Goal: Navigation & Orientation: Understand site structure

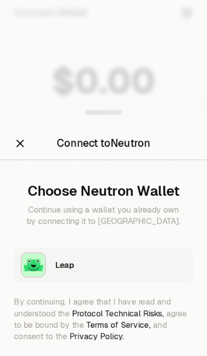
click at [45, 271] on img "button" at bounding box center [33, 264] width 25 height 25
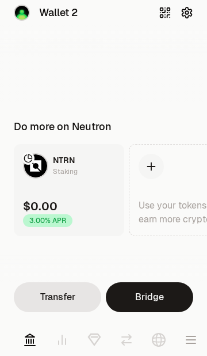
scroll to position [0, 46]
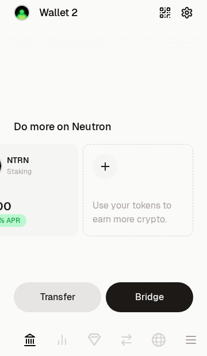
click at [60, 340] on icon at bounding box center [62, 340] width 14 height 14
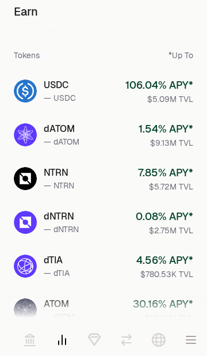
click at [96, 337] on icon at bounding box center [94, 337] width 6 height 0
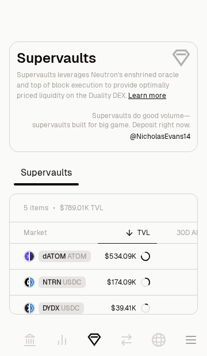
click at [157, 340] on icon at bounding box center [159, 340] width 14 height 14
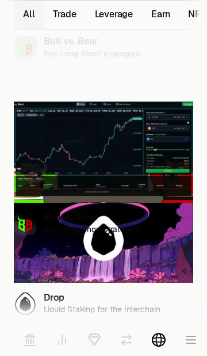
scroll to position [204, 0]
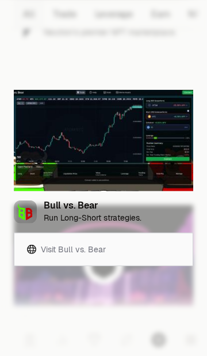
click at [49, 304] on div at bounding box center [103, 178] width 207 height 356
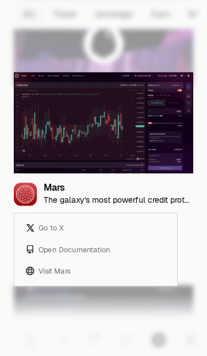
scroll to position [425, 0]
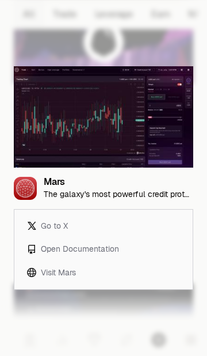
click at [33, 299] on div at bounding box center [103, 178] width 207 height 356
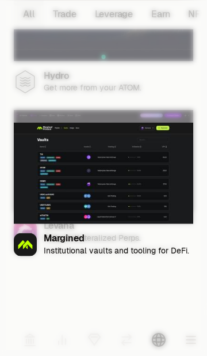
scroll to position [1937, 0]
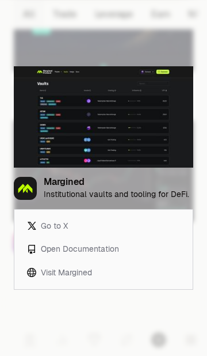
click at [41, 300] on div at bounding box center [103, 178] width 207 height 356
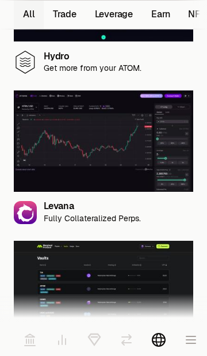
scroll to position [1967, 0]
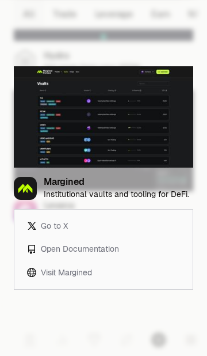
click at [54, 314] on div at bounding box center [103, 178] width 207 height 356
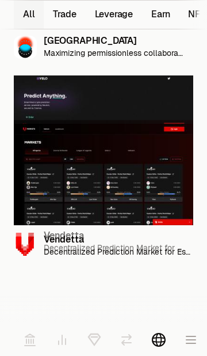
scroll to position [3018, 0]
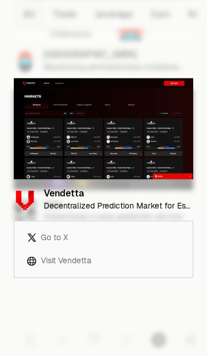
click at [30, 308] on div at bounding box center [103, 178] width 207 height 356
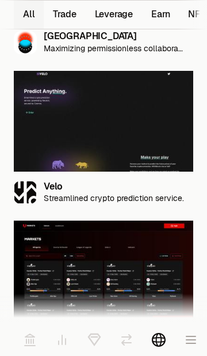
scroll to position [3122, 0]
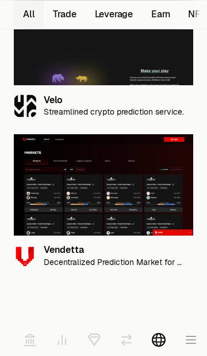
click at [185, 348] on button "button" at bounding box center [191, 339] width 32 height 32
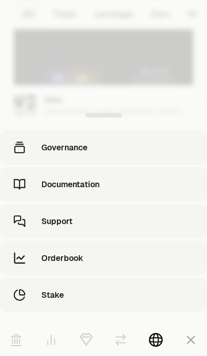
click at [26, 63] on div at bounding box center [103, 178] width 207 height 356
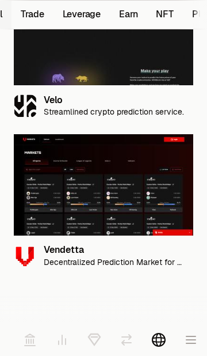
scroll to position [0, 96]
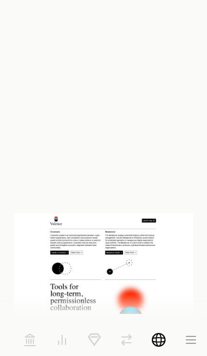
scroll to position [274, 0]
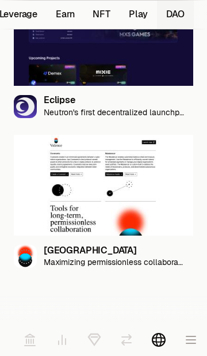
click at [60, 344] on icon at bounding box center [62, 340] width 14 height 14
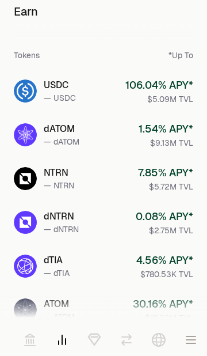
click at [94, 334] on icon at bounding box center [95, 339] width 12 height 11
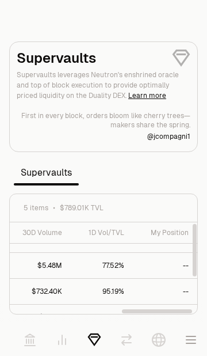
scroll to position [0, 286]
